Goal: Task Accomplishment & Management: Complete application form

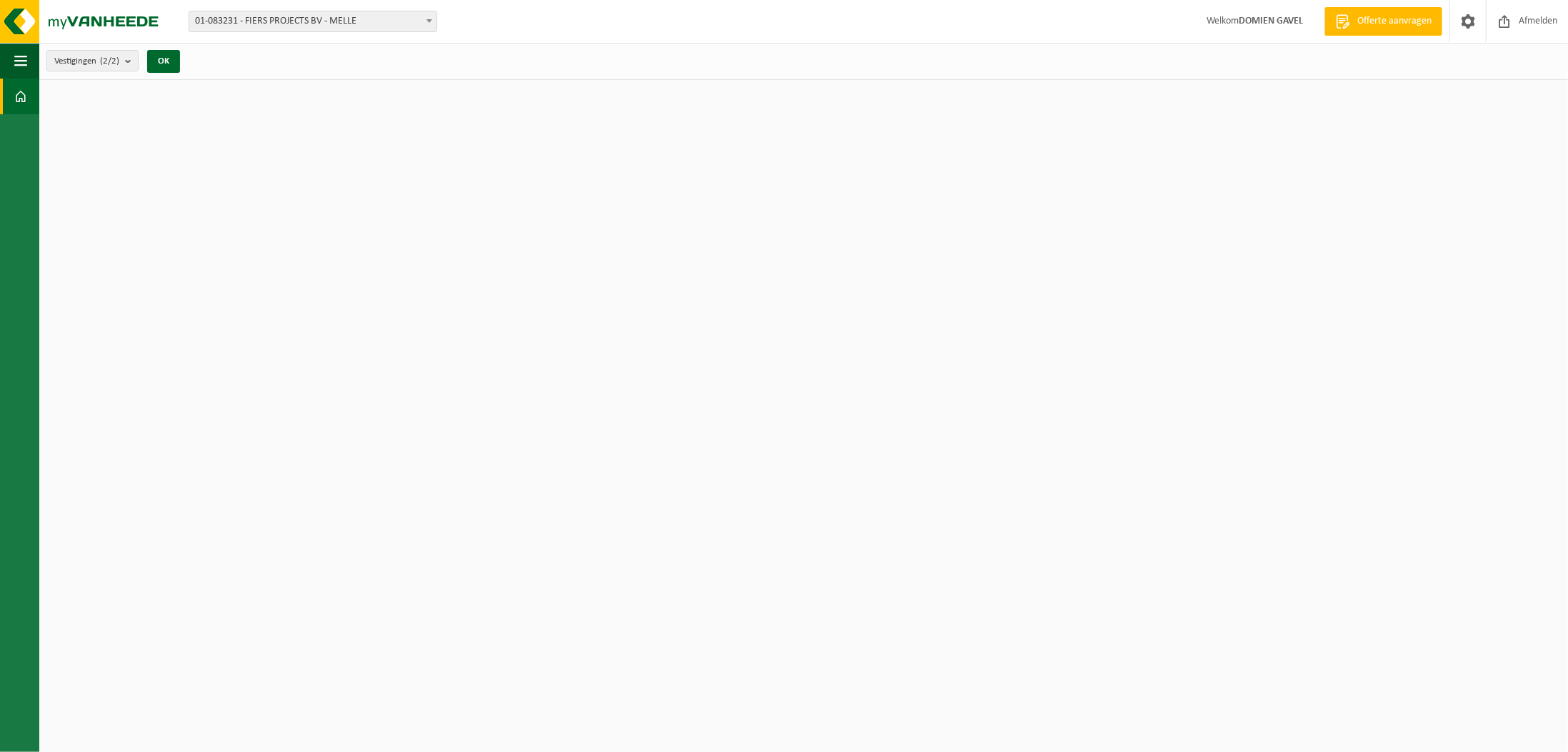
click at [367, 18] on span "01-083231 - FIERS PROJECTS BV - MELLE" at bounding box center [313, 21] width 247 height 20
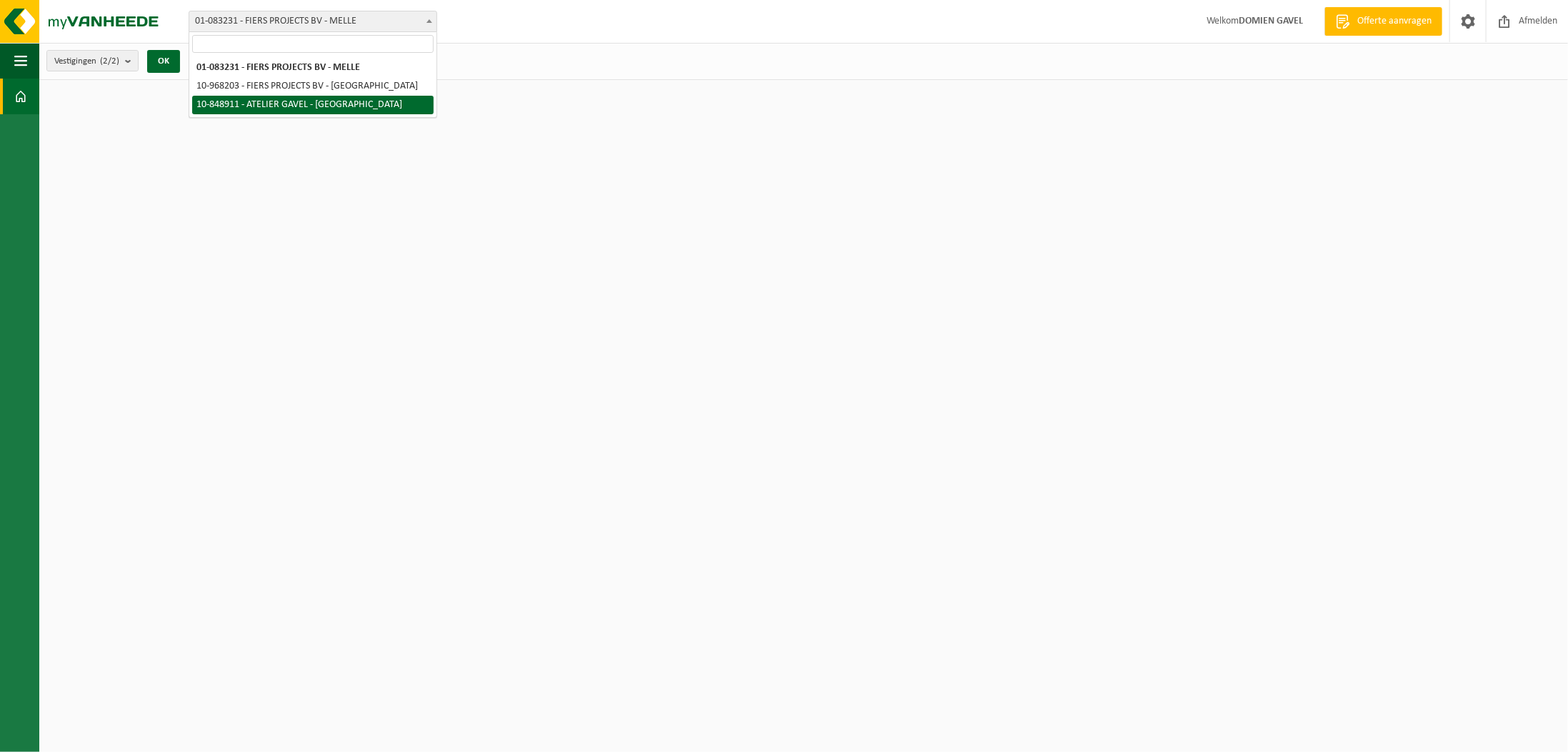
select select "95657"
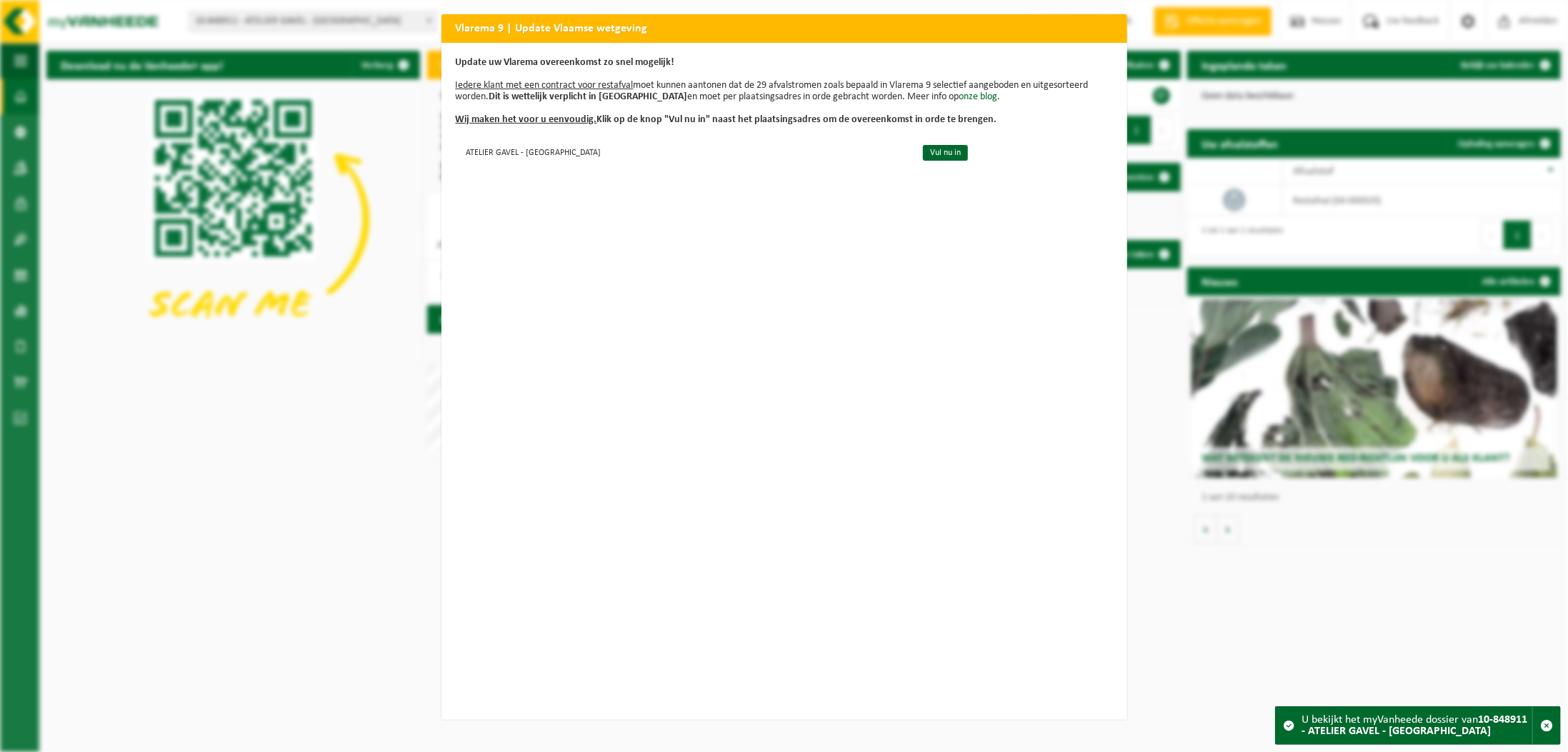
click at [209, 505] on div "Vlarema 9 | Update Vlaamse wetgeving Update uw Vlarema overeenkomst zo snel mog…" at bounding box center [784, 376] width 1568 height 752
click at [657, 205] on div "Update uw Vlarema overeenkomst zo snel mogelijk! Iedere klant met een contract …" at bounding box center [784, 381] width 686 height 677
click at [297, 324] on div "Vlarema 9 | Update Vlaamse wetgeving Update uw Vlarema overeenkomst zo snel mog…" at bounding box center [784, 376] width 1568 height 752
click at [214, 516] on div "Vlarema 9 | Update Vlaamse wetgeving Update uw Vlarema overeenkomst zo snel mog…" at bounding box center [784, 376] width 1568 height 752
drag, startPoint x: 214, startPoint y: 516, endPoint x: 50, endPoint y: 296, distance: 274.4
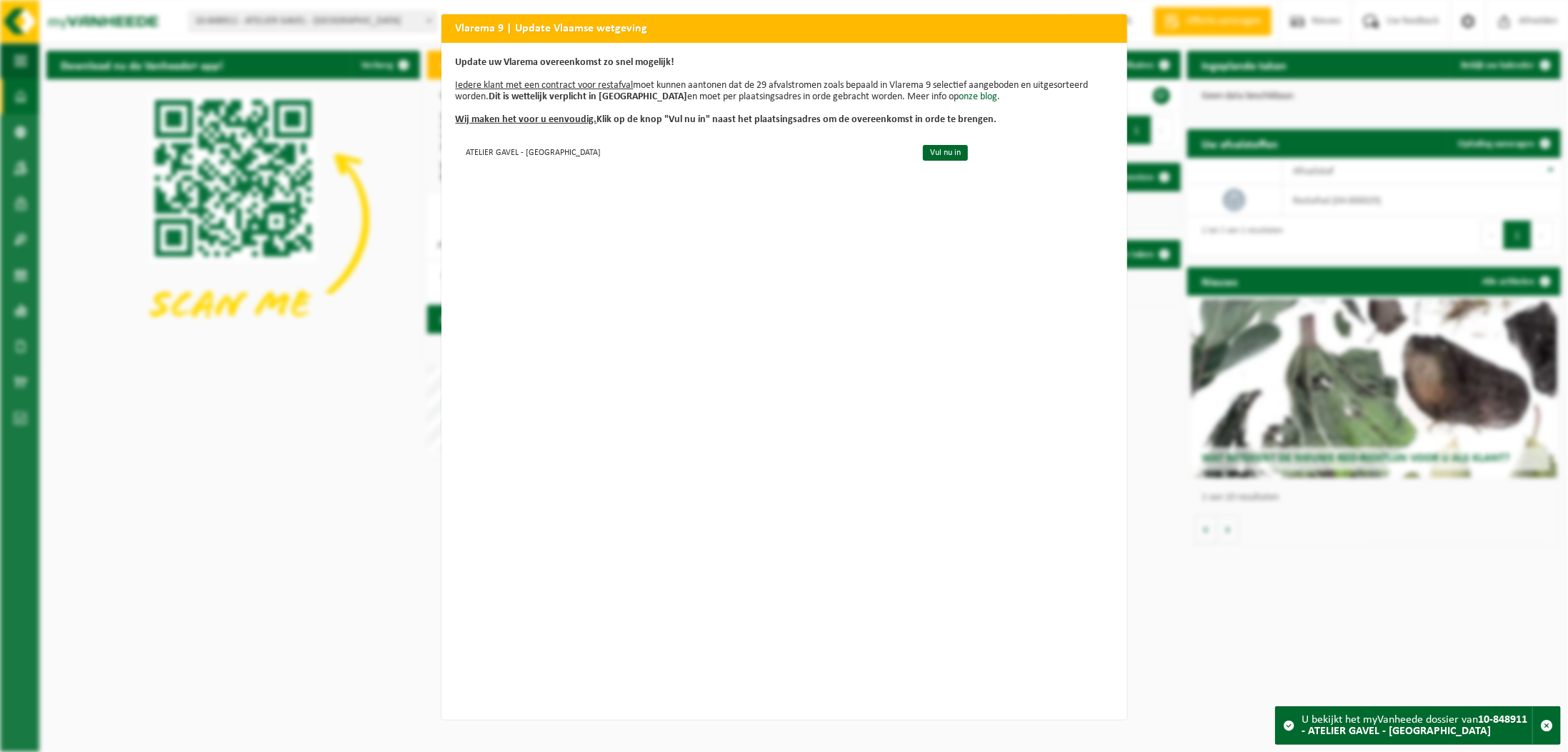
click at [214, 515] on div "Vlarema 9 | Update Vlaamse wetgeving Update uw Vlarema overeenkomst zo snel mog…" at bounding box center [784, 376] width 1568 height 752
click at [7, 215] on div "Vlarema 9 | Update Vlaamse wetgeving Update uw Vlarema overeenkomst zo snel mog…" at bounding box center [784, 376] width 1568 height 752
click at [684, 43] on div "Update uw Vlarema overeenkomst zo snel mogelijk! Iedere klant met een contract …" at bounding box center [784, 381] width 686 height 677
click at [924, 147] on link "Vul nu in" at bounding box center [945, 153] width 45 height 16
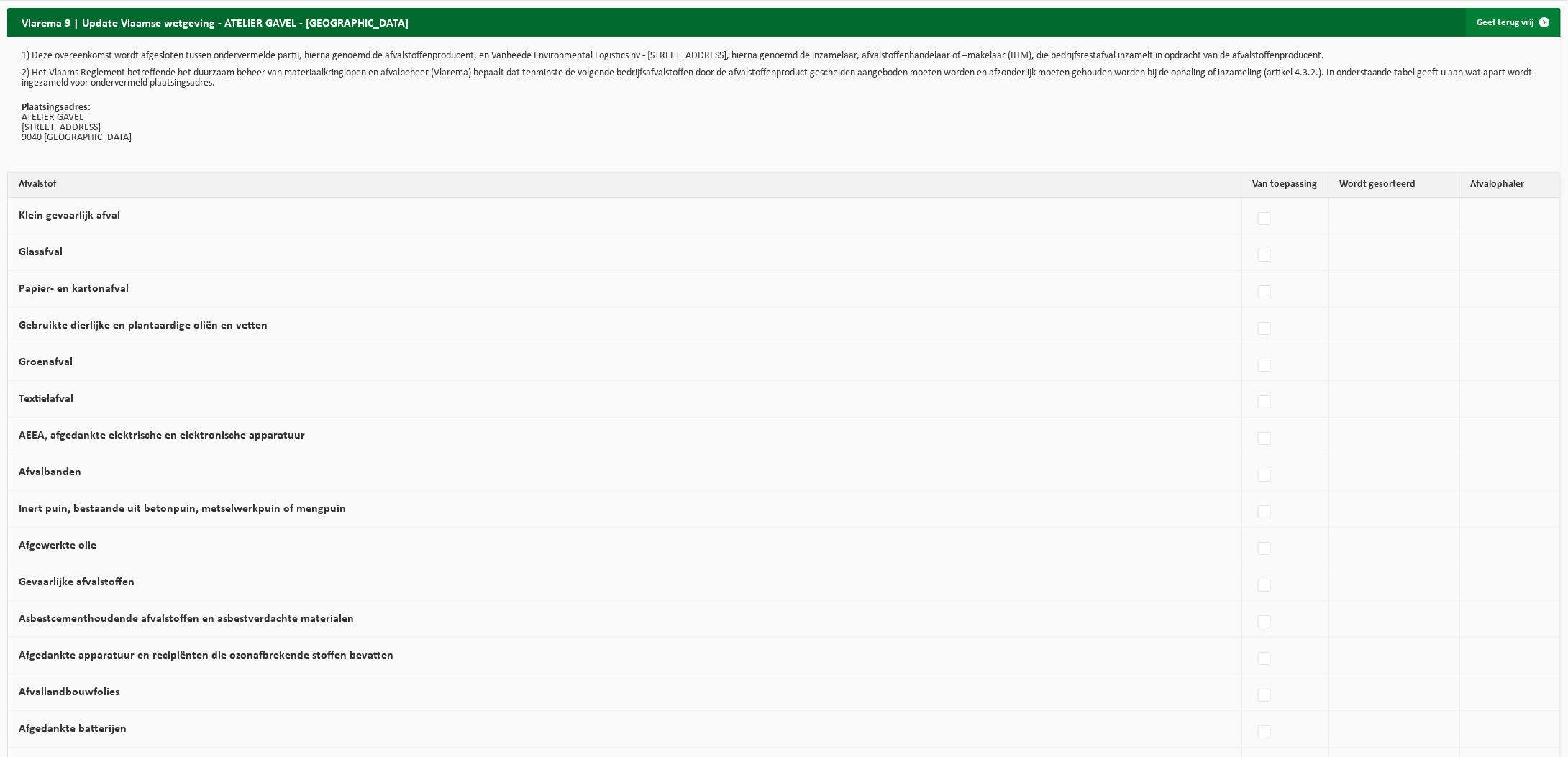
click at [1510, 23] on link "Geef terug vrij" at bounding box center [1512, 22] width 94 height 29
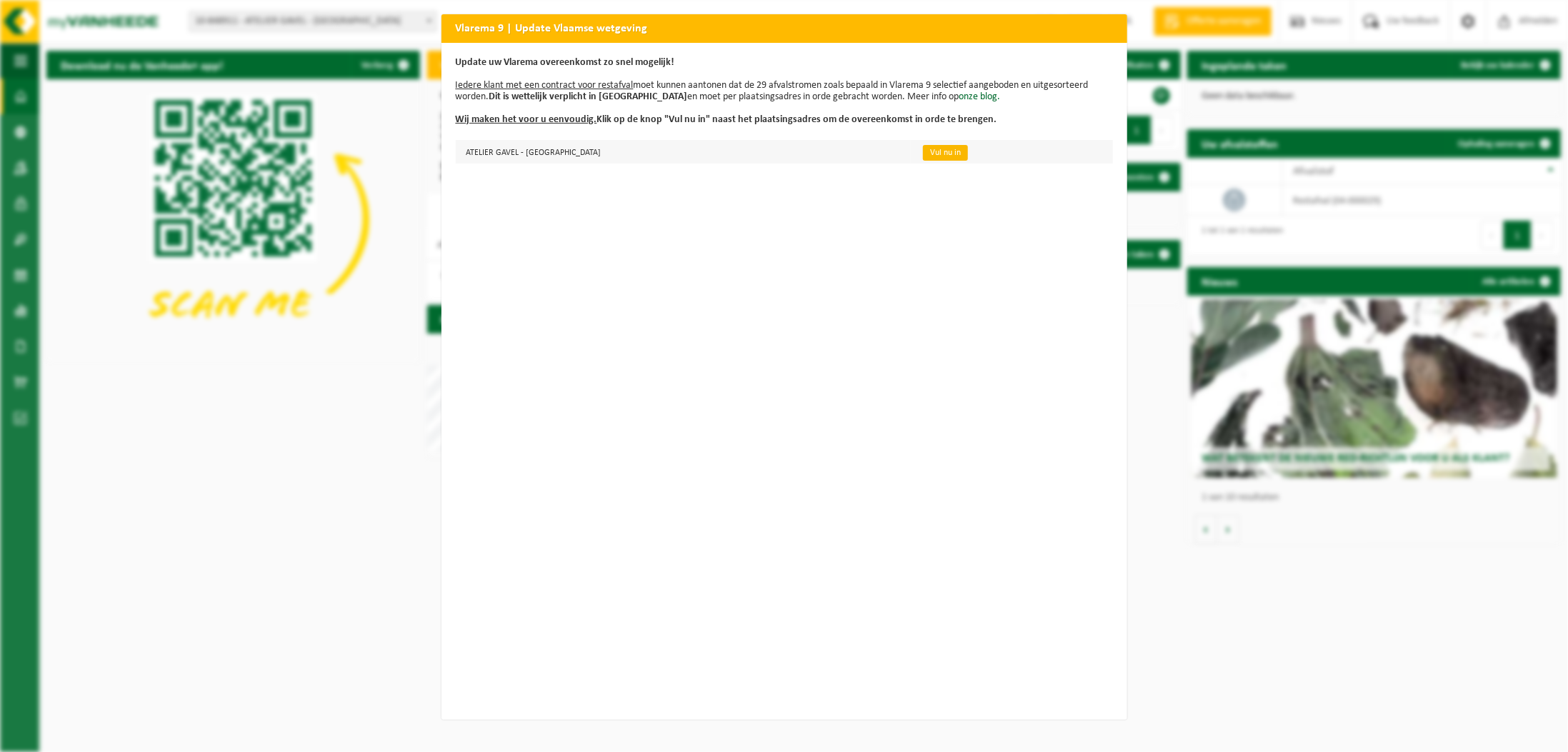
click at [926, 155] on link "Vul nu in" at bounding box center [945, 153] width 45 height 16
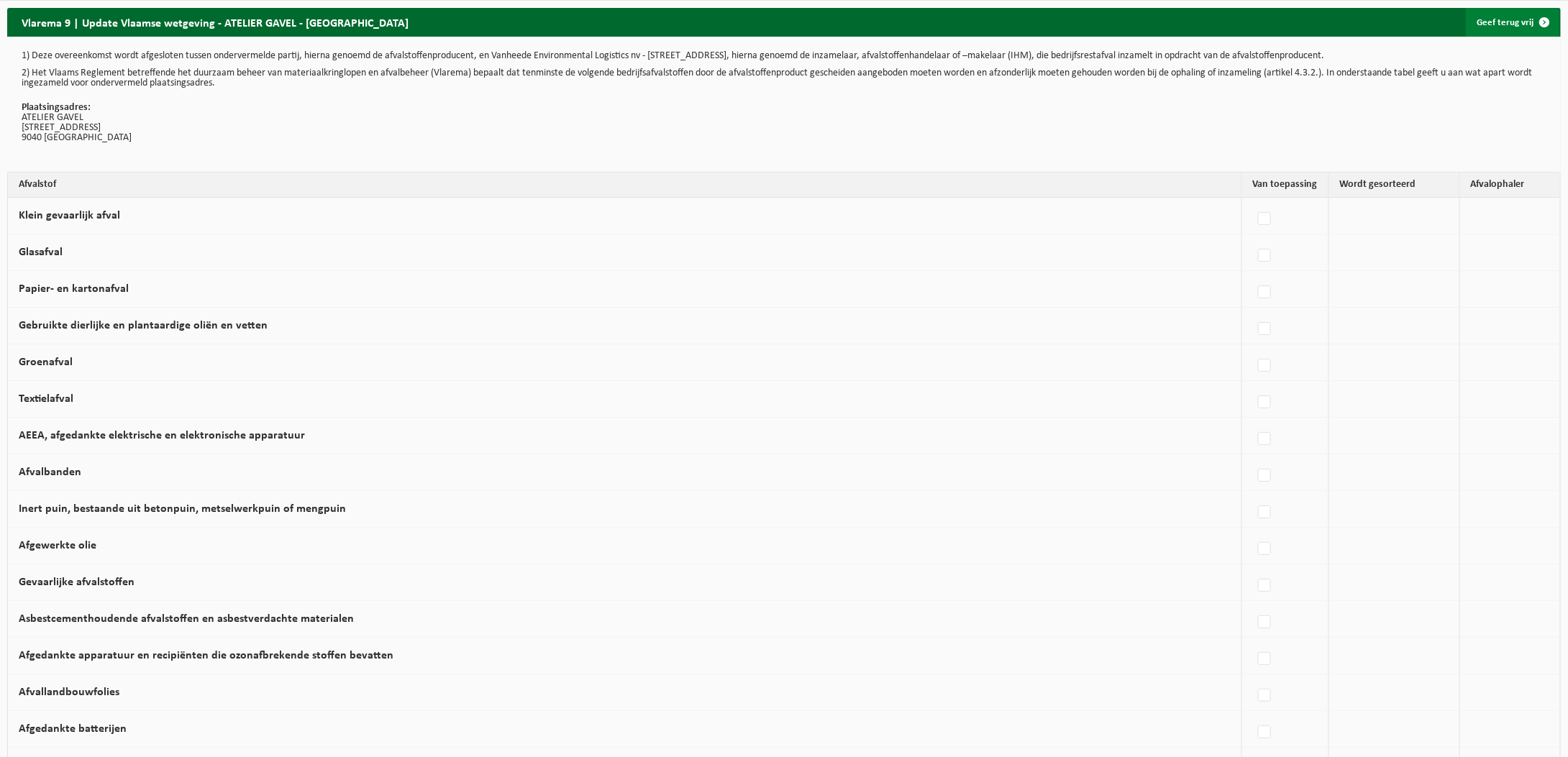
click at [1515, 19] on link "Geef terug vrij" at bounding box center [1512, 22] width 94 height 29
